Goal: Task Accomplishment & Management: Complete application form

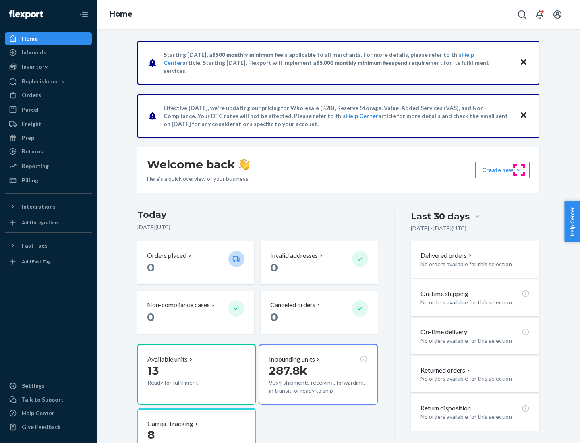
click at [519, 170] on button "Create new Create new inbound Create new order Create new product" at bounding box center [502, 170] width 54 height 16
click at [48, 52] on div "Inbounds" at bounding box center [48, 52] width 85 height 11
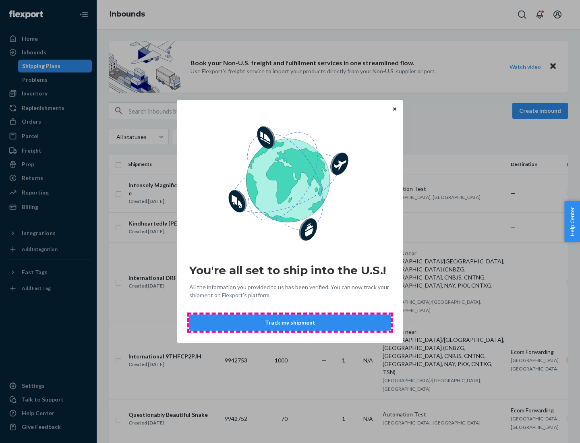
click at [290, 323] on button "Track my shipment" at bounding box center [289, 323] width 201 height 16
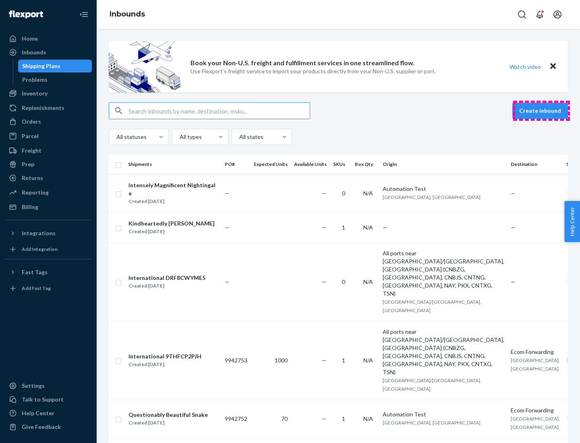
click at [541, 111] on button "Create inbound" at bounding box center [540, 111] width 56 height 16
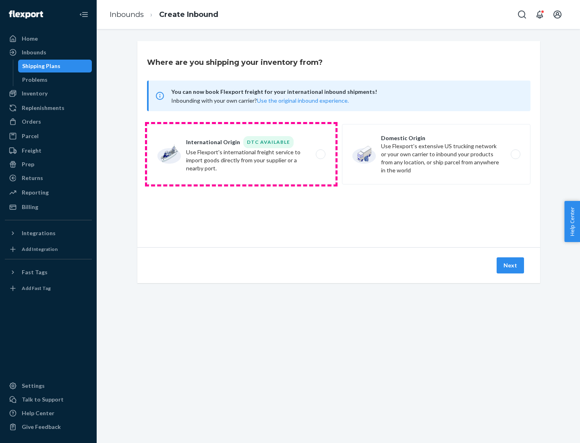
click at [241, 154] on label "International Origin DTC Available Use Flexport's international freight service…" at bounding box center [241, 154] width 189 height 60
click at [320, 154] on input "International Origin DTC Available Use Flexport's international freight service…" at bounding box center [322, 154] width 5 height 5
radio input "true"
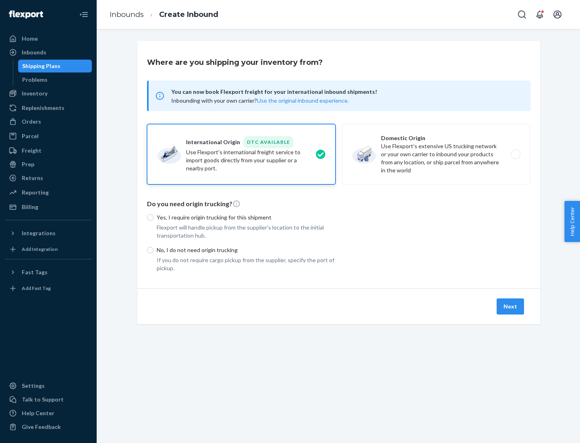
click at [246, 250] on p "No, I do not need origin trucking" at bounding box center [246, 250] width 179 height 8
click at [153, 250] on input "No, I do not need origin trucking" at bounding box center [150, 250] width 6 height 6
radio input "true"
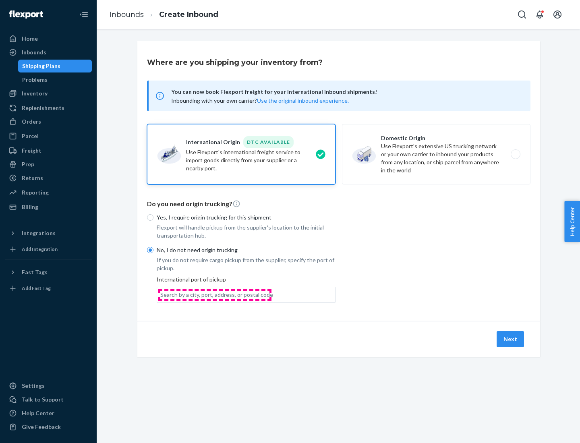
click at [215, 294] on div "Search by a city, port, address, or postal code" at bounding box center [216, 295] width 113 height 8
click at [161, 294] on input "Search by a city, port, address, or postal code" at bounding box center [160, 295] width 1 height 8
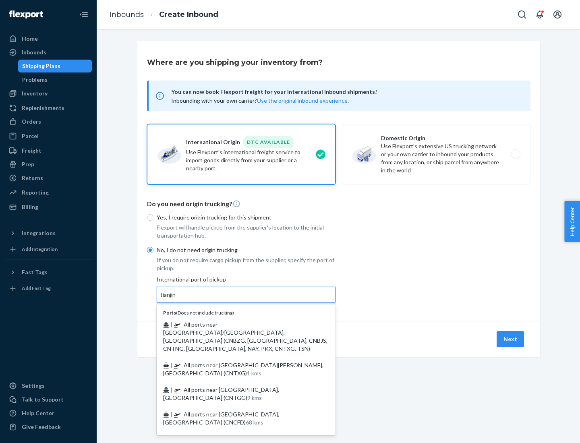
click at [238, 324] on span "| All ports near [GEOGRAPHIC_DATA]/[GEOGRAPHIC_DATA], [GEOGRAPHIC_DATA] (CNBZG,…" at bounding box center [245, 336] width 164 height 31
click at [177, 299] on input "tianjin" at bounding box center [168, 295] width 17 height 8
type input "All ports near [GEOGRAPHIC_DATA]/[GEOGRAPHIC_DATA], [GEOGRAPHIC_DATA] (CNBZG, […"
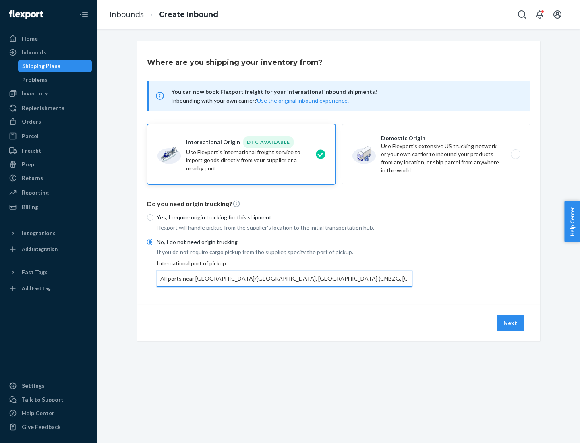
click at [511, 323] on button "Next" at bounding box center [510, 323] width 27 height 16
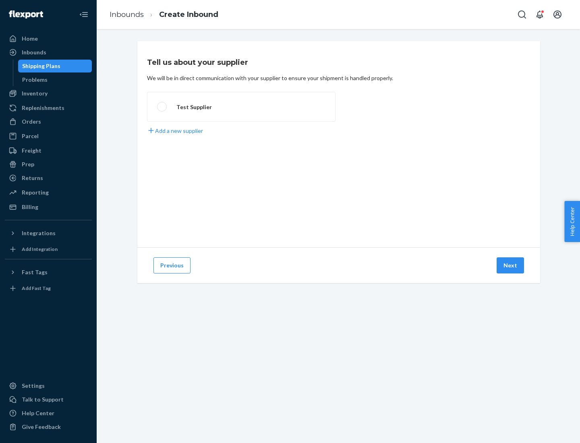
click at [241, 107] on label "Test Supplier" at bounding box center [241, 107] width 189 height 30
click at [162, 107] on input "Test Supplier" at bounding box center [159, 106] width 5 height 5
radio input "true"
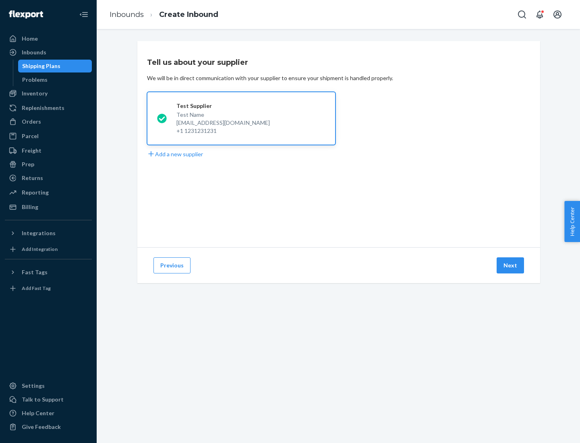
click at [511, 265] on button "Next" at bounding box center [510, 265] width 27 height 16
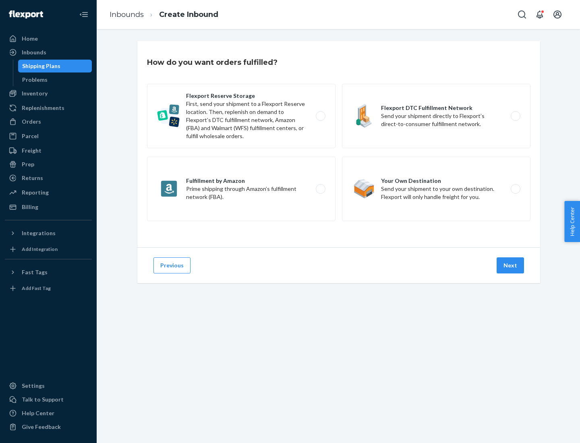
click at [241, 116] on label "Flexport Reserve Storage First, send your shipment to a Flexport Reserve locati…" at bounding box center [241, 116] width 189 height 64
click at [320, 116] on input "Flexport Reserve Storage First, send your shipment to a Flexport Reserve locati…" at bounding box center [322, 116] width 5 height 5
radio input "true"
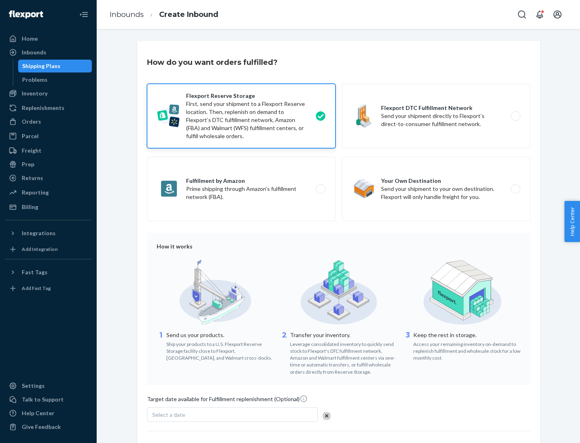
scroll to position [66, 0]
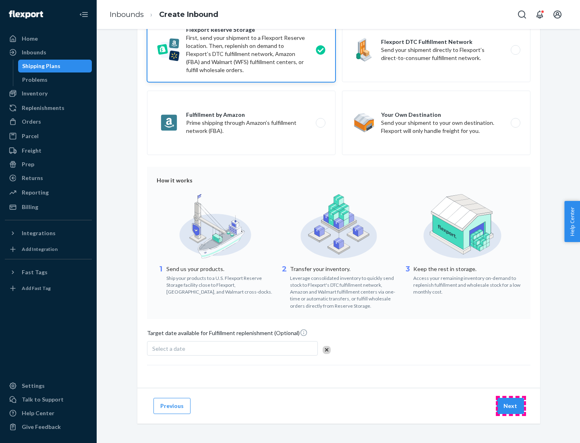
click at [511, 406] on button "Next" at bounding box center [510, 406] width 27 height 16
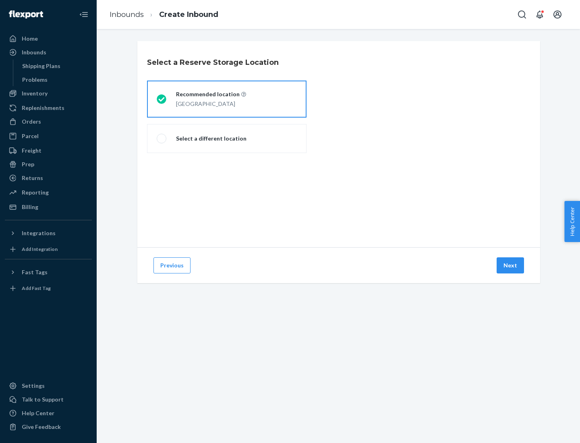
click at [227, 99] on div "[GEOGRAPHIC_DATA]" at bounding box center [211, 103] width 70 height 10
click at [162, 99] on input "Recommended location [GEOGRAPHIC_DATA]" at bounding box center [159, 99] width 5 height 5
click at [511, 265] on button "Next" at bounding box center [510, 265] width 27 height 16
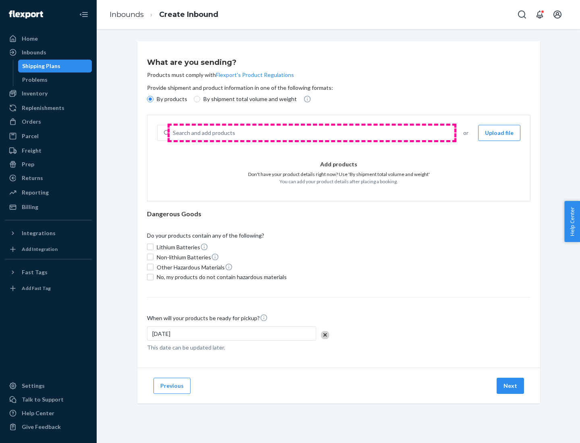
click at [312, 133] on div "Search and add products" at bounding box center [312, 133] width 284 height 15
click at [174, 133] on input "Search and add products" at bounding box center [173, 133] width 1 height 8
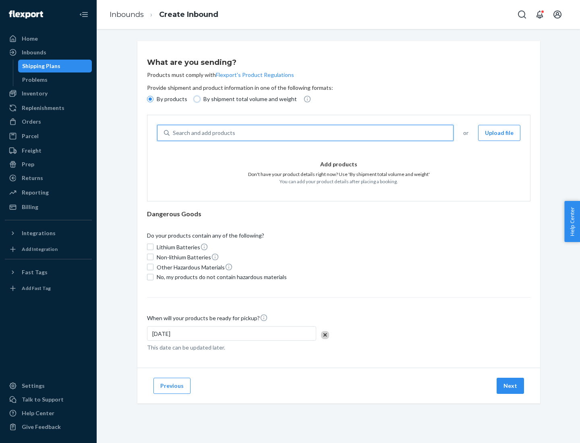
click at [196, 99] on input "By shipment total volume and weight" at bounding box center [197, 99] width 6 height 6
radio input "true"
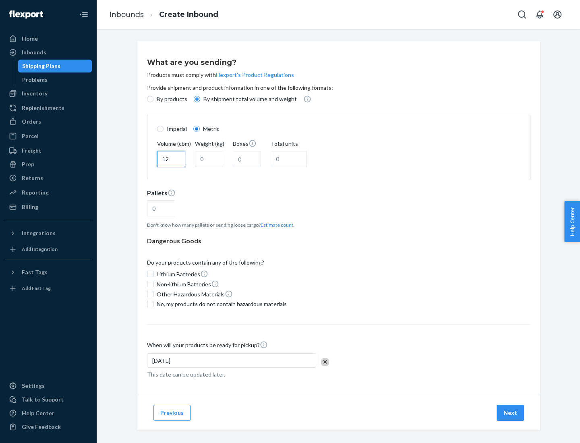
type input "12"
type input "22"
type input "222"
type input "121"
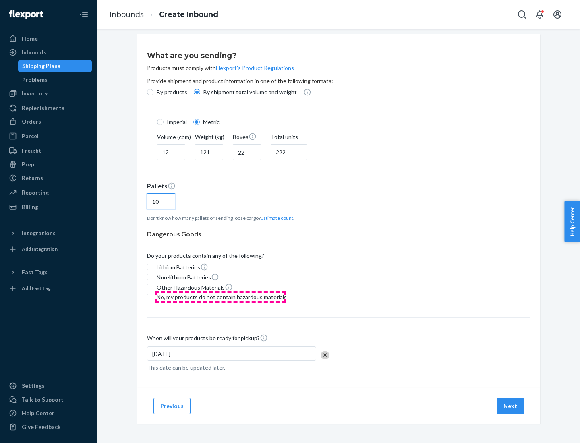
type input "10"
click at [220, 297] on span "No, my products do not contain hazardous materials" at bounding box center [222, 297] width 130 height 8
click at [153, 297] on input "No, my products do not contain hazardous materials" at bounding box center [150, 297] width 6 height 6
checkbox input "true"
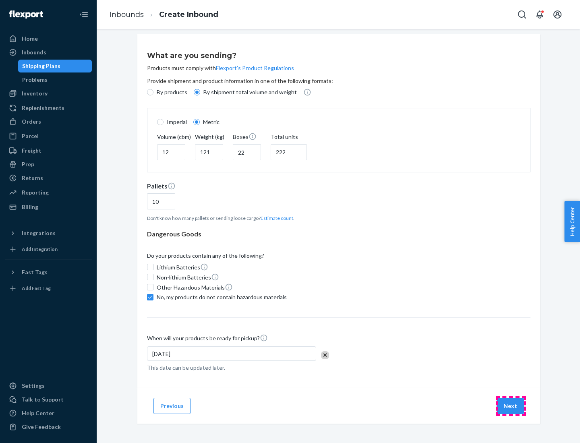
click at [511, 406] on button "Next" at bounding box center [510, 406] width 27 height 16
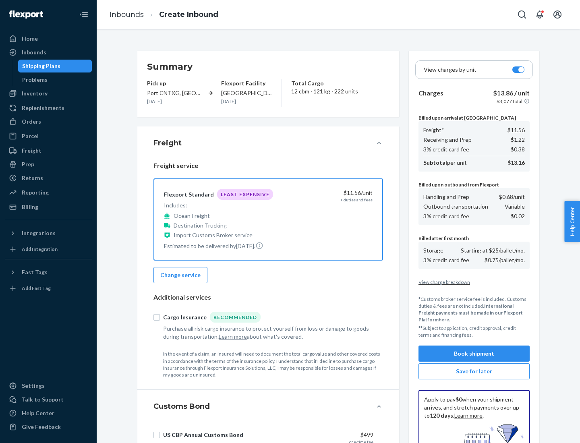
scroll to position [118, 0]
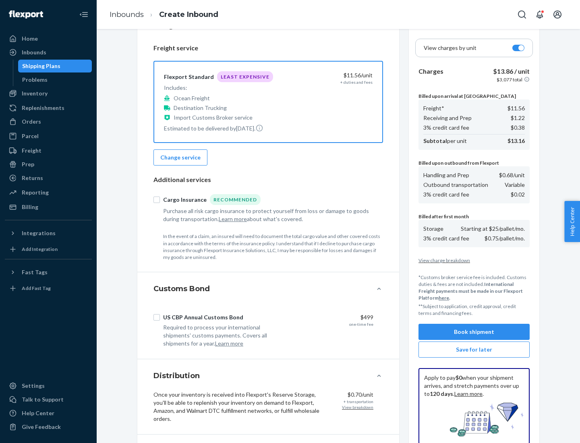
click at [474, 332] on button "Book shipment" at bounding box center [473, 332] width 111 height 16
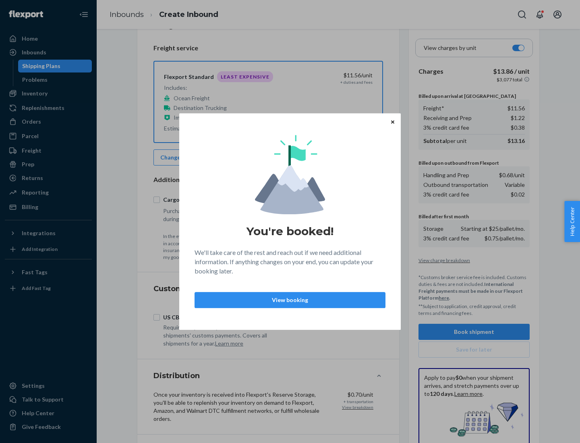
click at [290, 300] on p "View booking" at bounding box center [289, 300] width 177 height 8
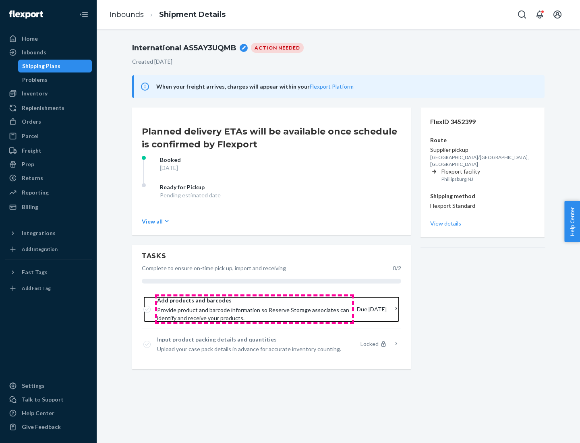
click at [255, 309] on span "Provide product and barcode information so Reserve Storage associates can ident…" at bounding box center [253, 314] width 193 height 16
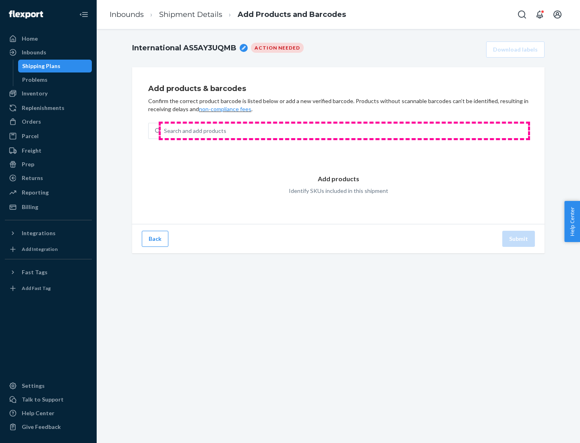
click at [344, 131] on div "Search and add products" at bounding box center [344, 131] width 367 height 15
click at [165, 131] on input "Search and add products" at bounding box center [164, 131] width 1 height 8
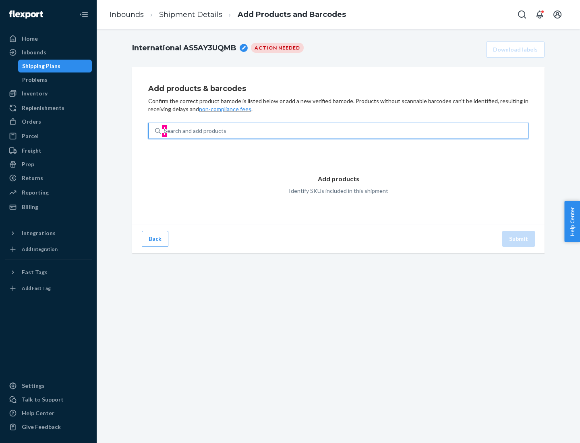
type input "test"
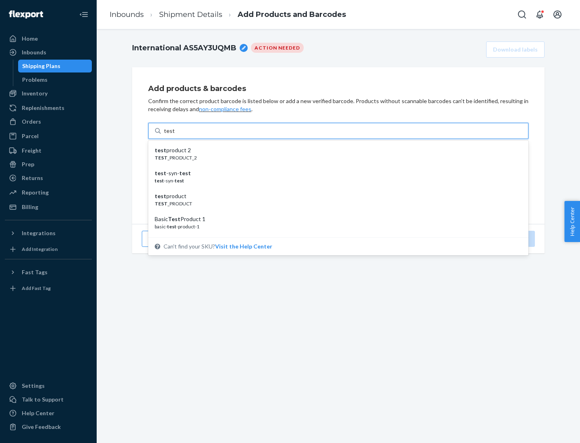
scroll to position [30, 0]
click at [335, 189] on div "Basic Test Product 1" at bounding box center [335, 189] width 361 height 8
click at [174, 135] on input "test" at bounding box center [169, 131] width 10 height 8
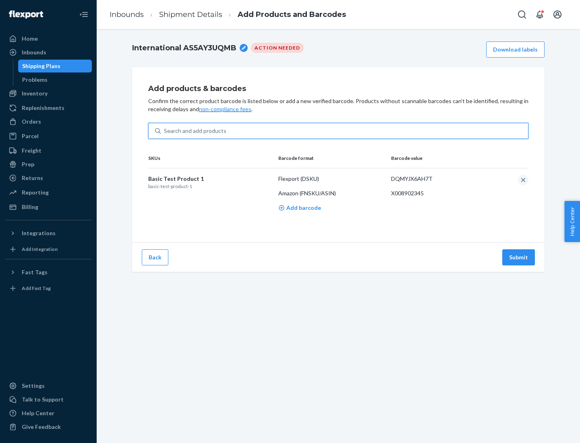
click at [519, 257] on button "Submit" at bounding box center [518, 257] width 33 height 16
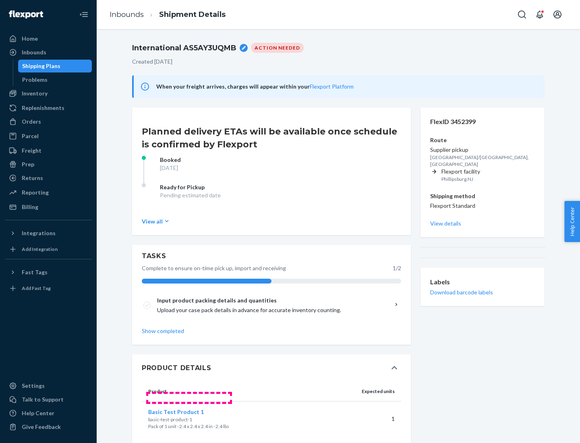
scroll to position [14, 0]
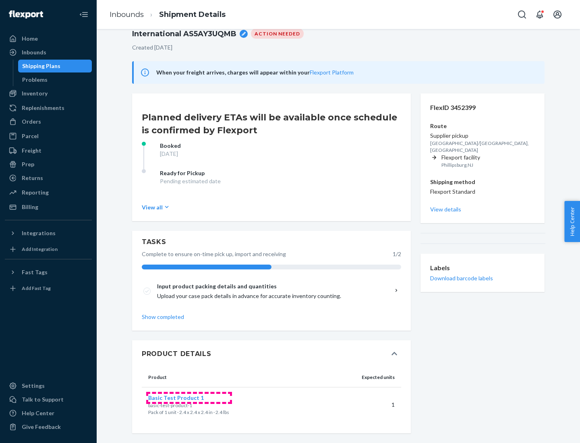
click at [189, 398] on span "Basic Test Product 1" at bounding box center [176, 397] width 56 height 7
